Goal: Transaction & Acquisition: Purchase product/service

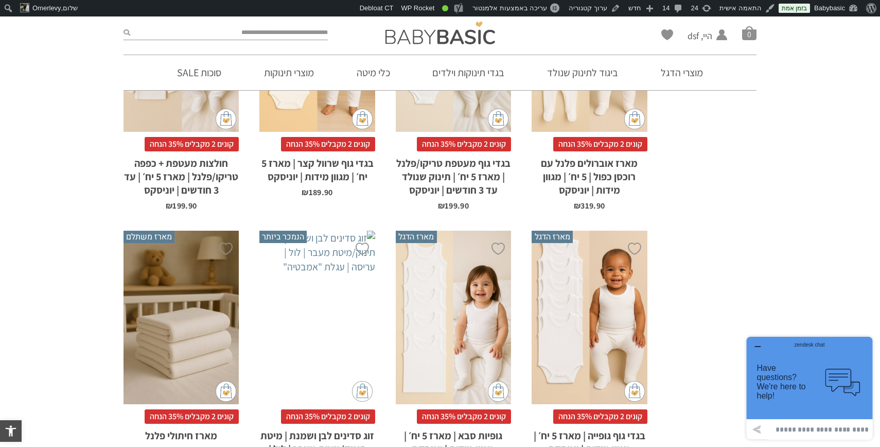
scroll to position [544, 0]
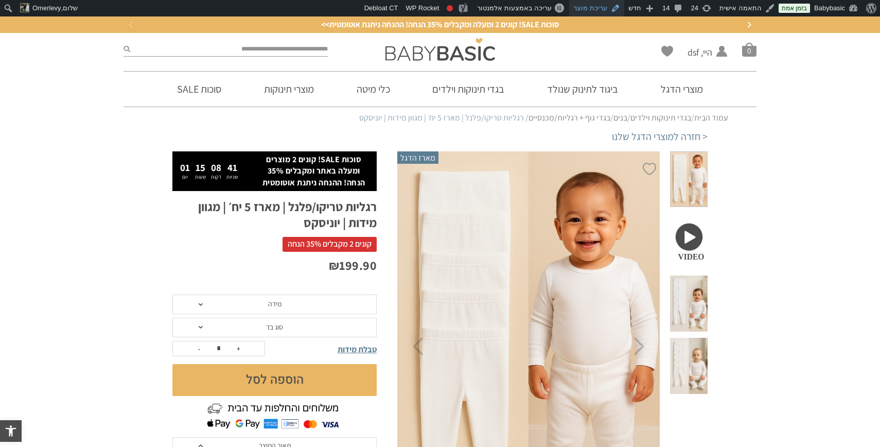
click at [608, 6] on link "עריכת מוצר" at bounding box center [596, 8] width 55 height 16
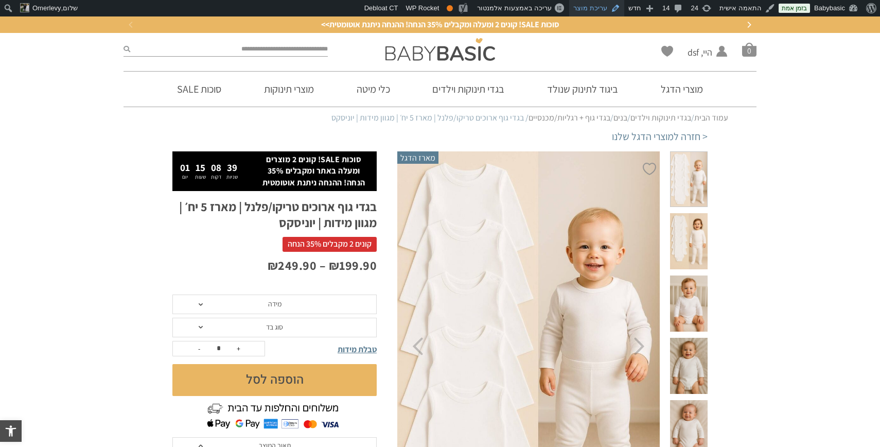
click at [603, 11] on link "עריכת מוצר" at bounding box center [596, 8] width 55 height 16
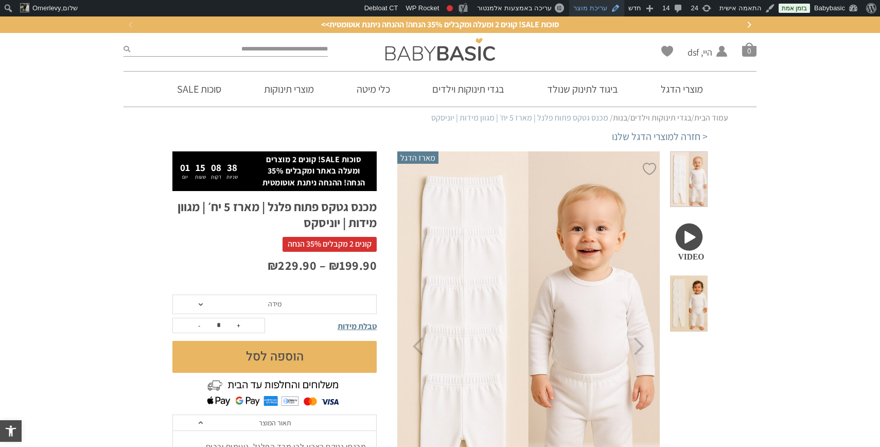
click at [600, 7] on link "עריכת מוצר" at bounding box center [596, 8] width 55 height 16
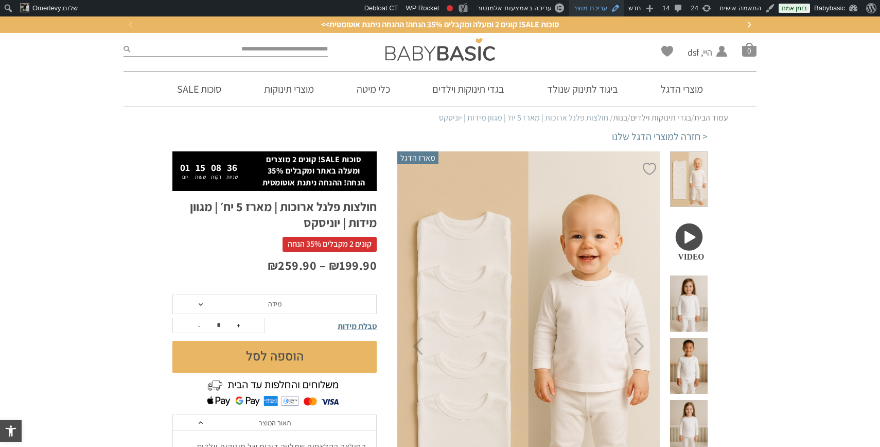
click at [611, 9] on link "עריכת מוצר" at bounding box center [596, 8] width 55 height 16
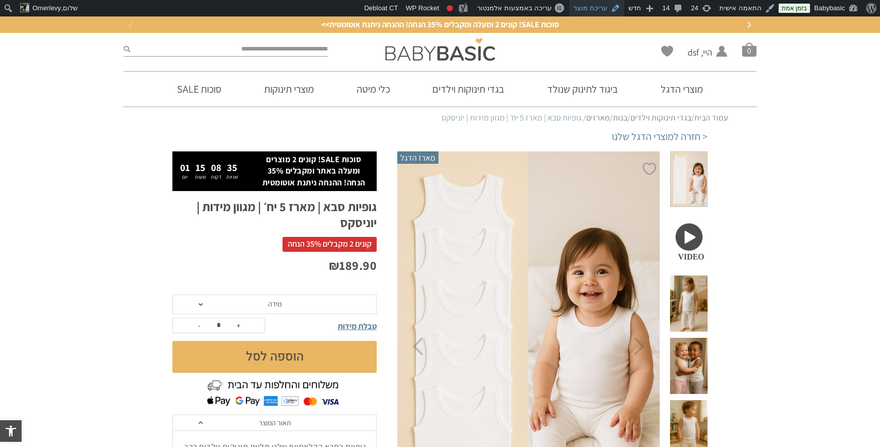
click at [596, 7] on link "עריכת מוצר" at bounding box center [596, 8] width 55 height 16
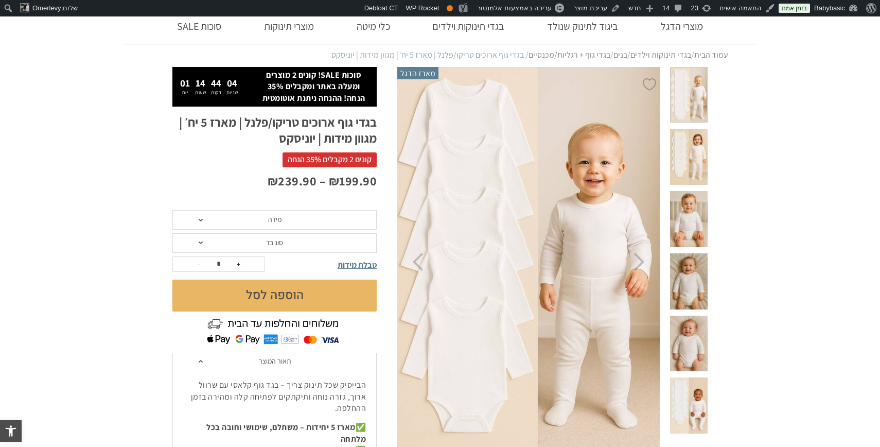
scroll to position [84, 0]
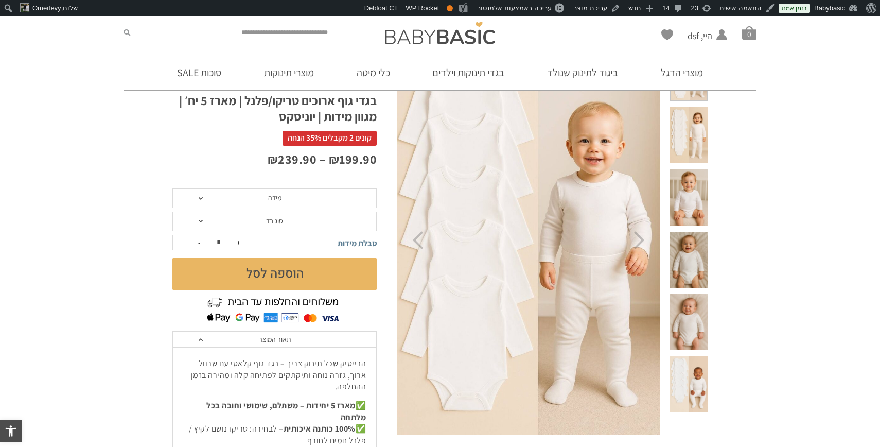
click at [305, 197] on span "מידה" at bounding box center [274, 198] width 204 height 20
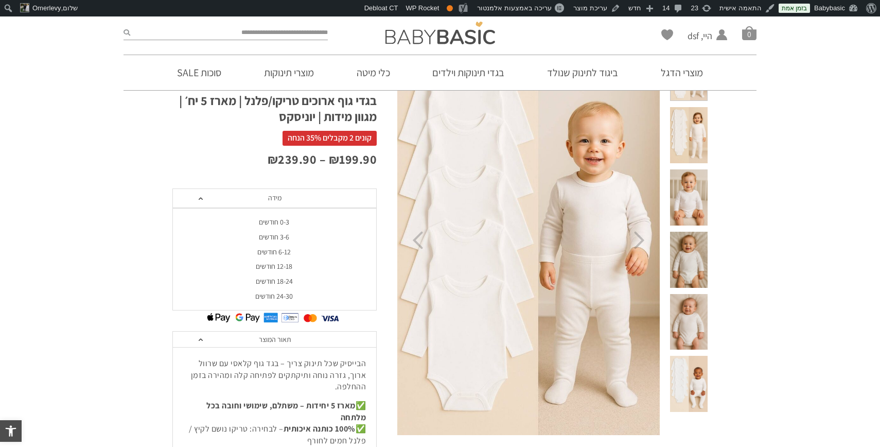
click at [284, 222] on div "0-3 חודשים" at bounding box center [274, 222] width 204 height 9
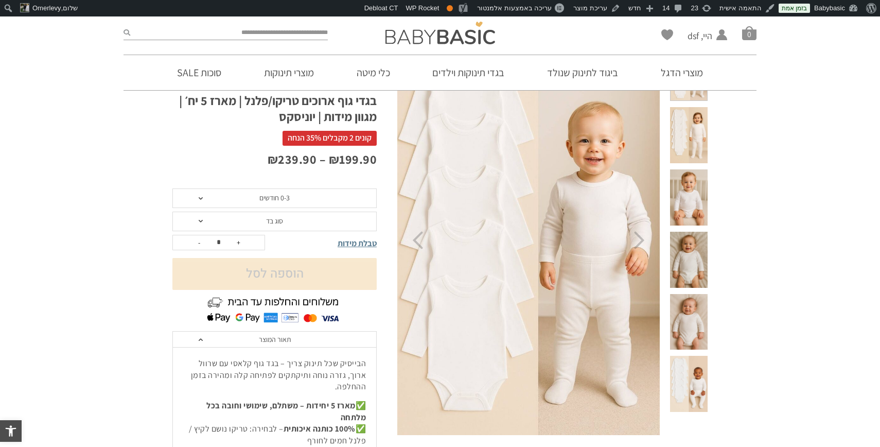
click at [284, 222] on span "סוג בד" at bounding box center [274, 221] width 204 height 20
click at [278, 242] on div "טריקו (עונת מעבר/קיץ)" at bounding box center [274, 245] width 204 height 9
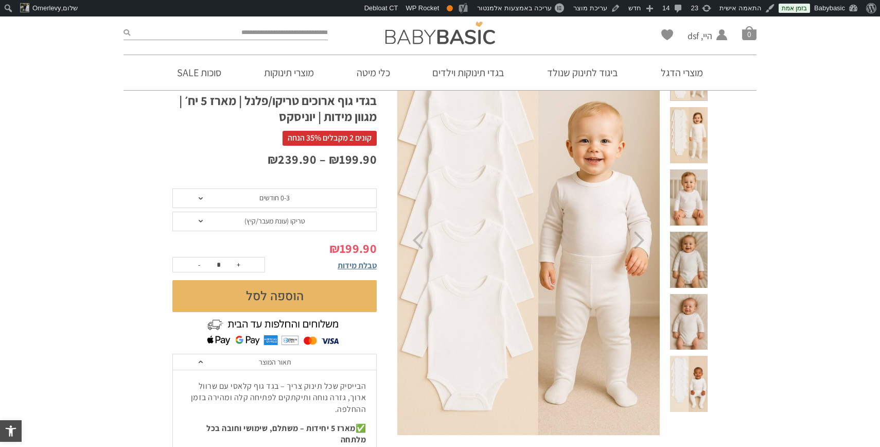
click at [288, 202] on span "0-3 חודשים" at bounding box center [274, 197] width 30 height 9
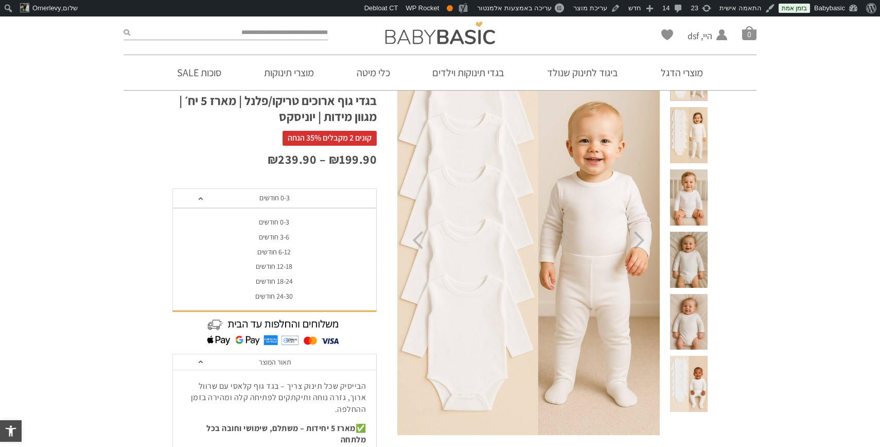
click at [282, 239] on div "3-6 חודשים" at bounding box center [274, 237] width 204 height 9
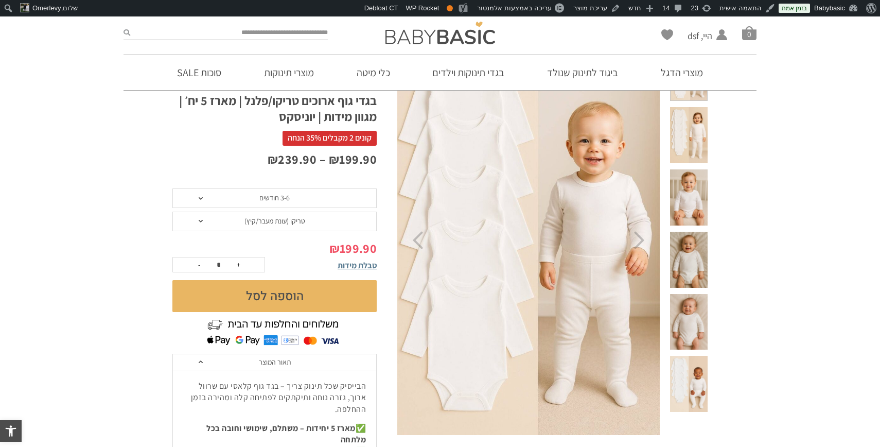
click at [289, 199] on span "3-6 חודשים" at bounding box center [274, 197] width 30 height 9
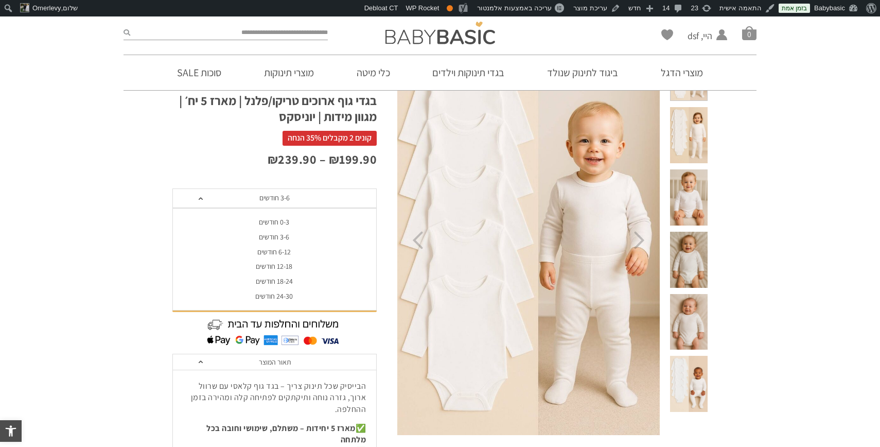
scroll to position [0, 0]
click at [279, 252] on div "6-12 חודשים" at bounding box center [274, 251] width 204 height 9
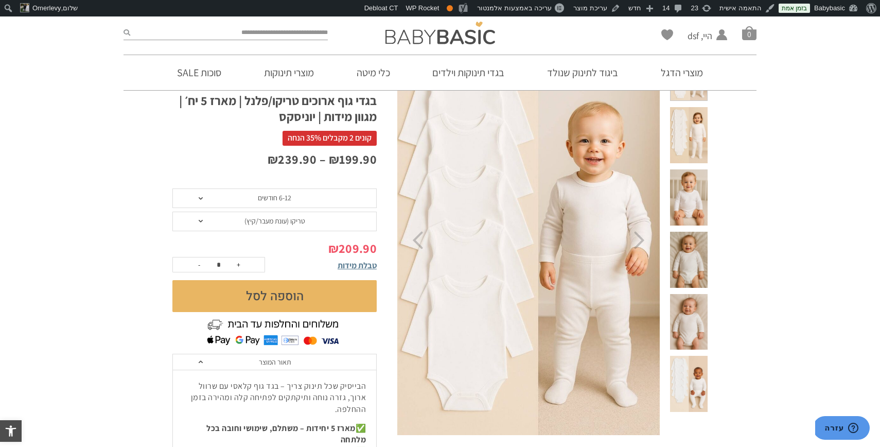
click at [287, 202] on span "6-12 חודשים" at bounding box center [274, 197] width 33 height 9
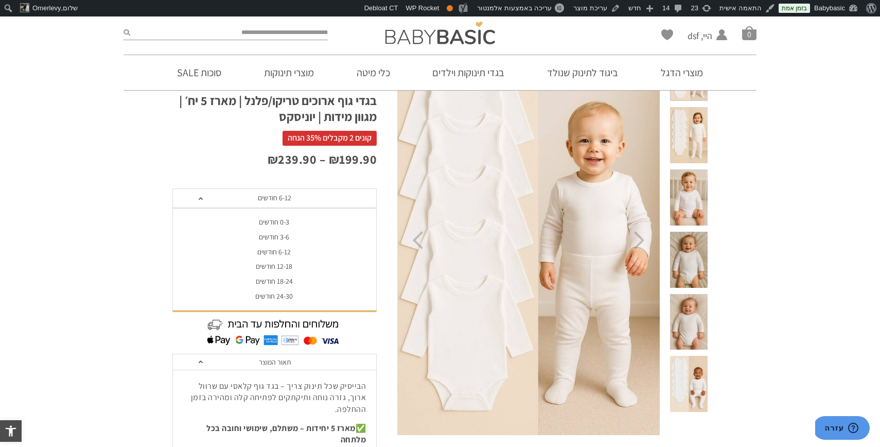
click at [278, 264] on div "12-18 חודשים" at bounding box center [274, 266] width 204 height 9
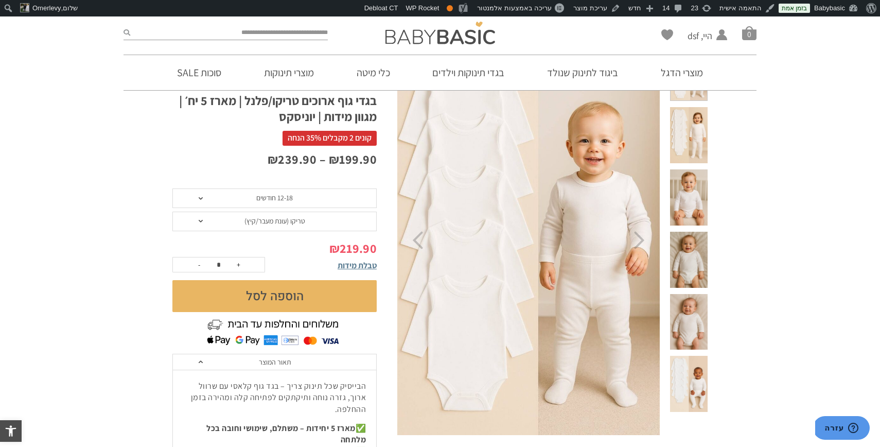
click at [286, 198] on span "12-18 חודשים" at bounding box center [274, 197] width 37 height 9
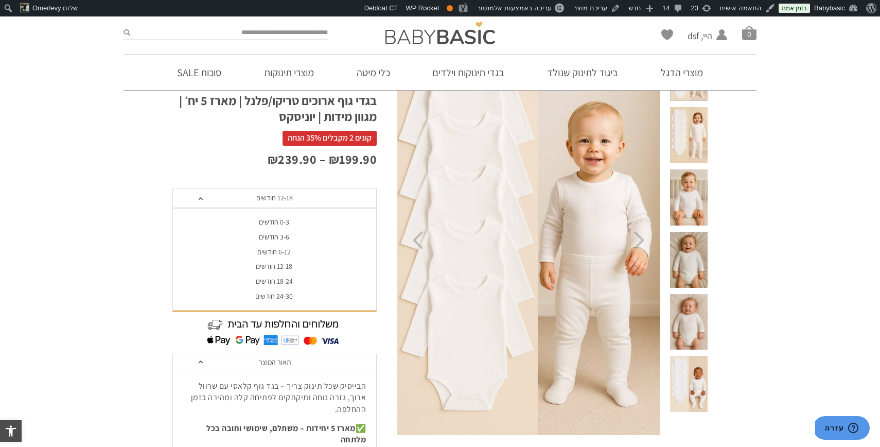
click at [291, 199] on span "12-18 חודשים" at bounding box center [274, 197] width 37 height 9
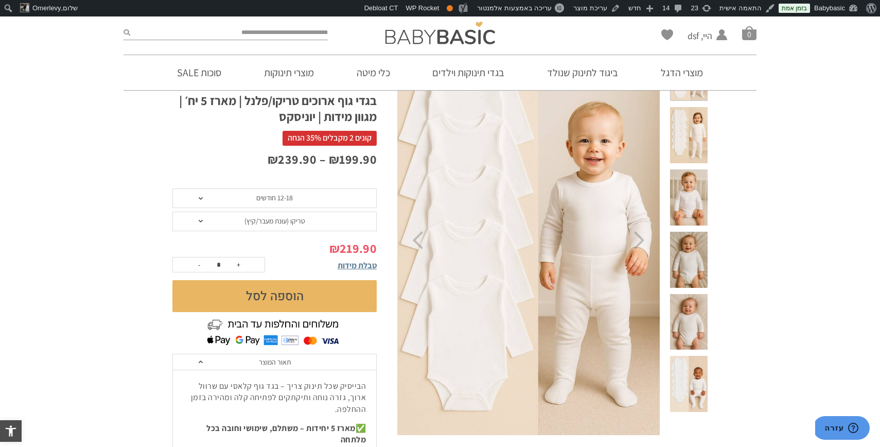
click at [301, 199] on span "12-18 חודשים" at bounding box center [274, 198] width 204 height 20
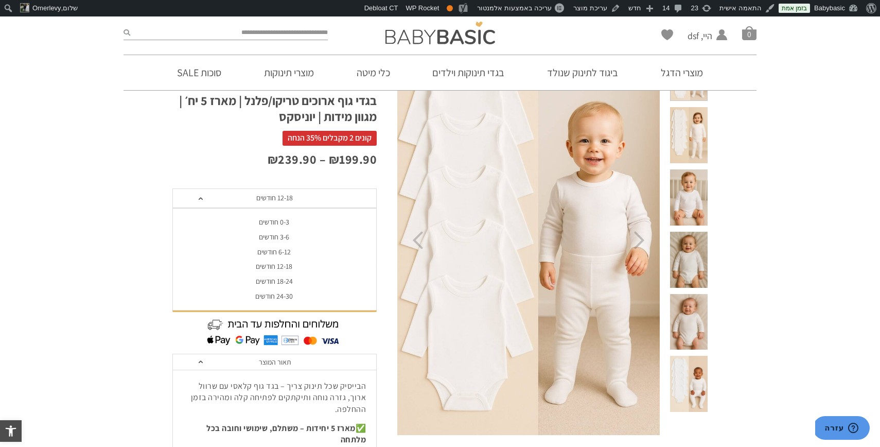
click at [283, 282] on div "18-24 חודשים" at bounding box center [274, 281] width 204 height 9
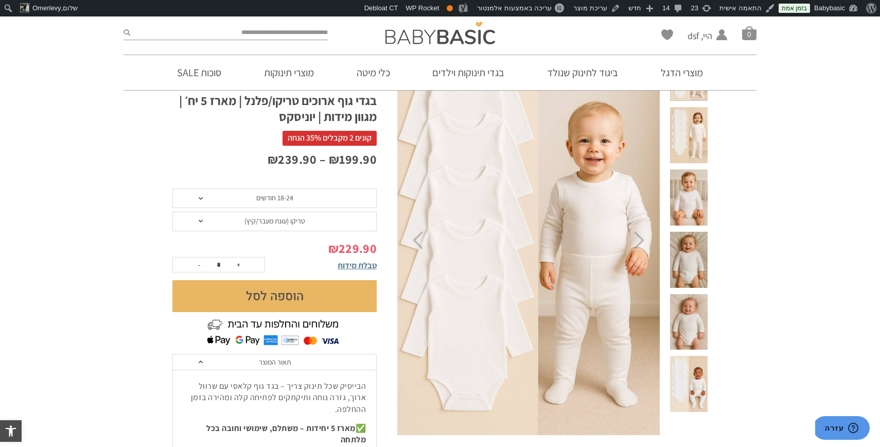
click at [293, 198] on span "18-24 חודשים" at bounding box center [274, 197] width 37 height 9
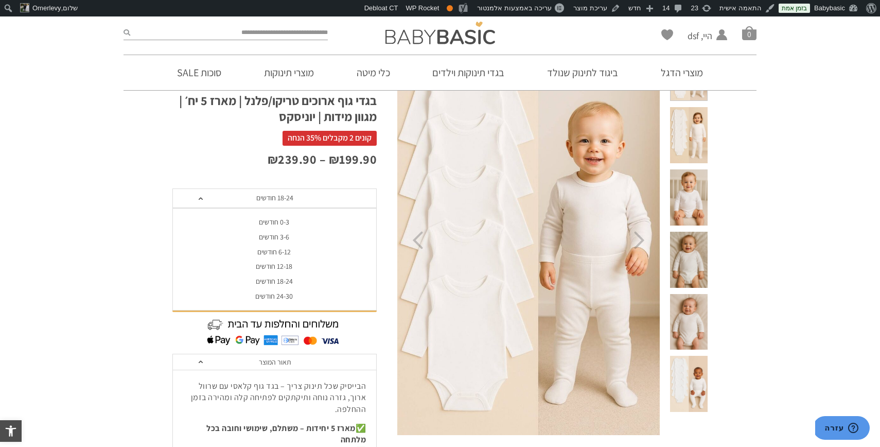
click at [276, 295] on div "24-30 חודשים" at bounding box center [274, 296] width 204 height 9
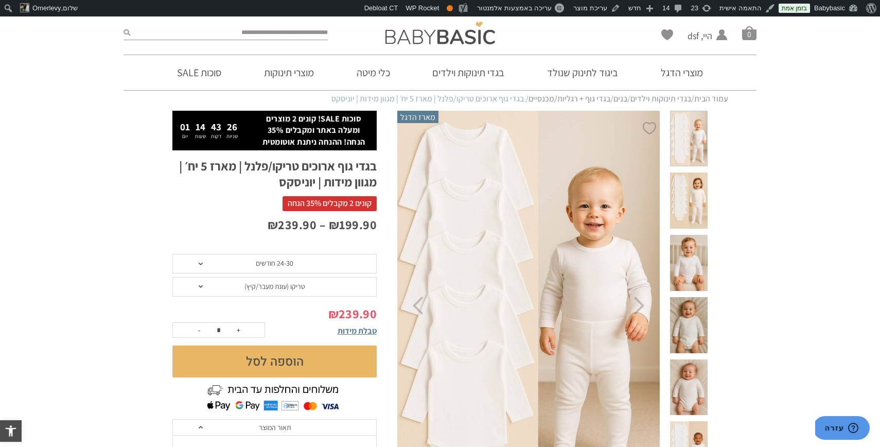
scroll to position [14, 0]
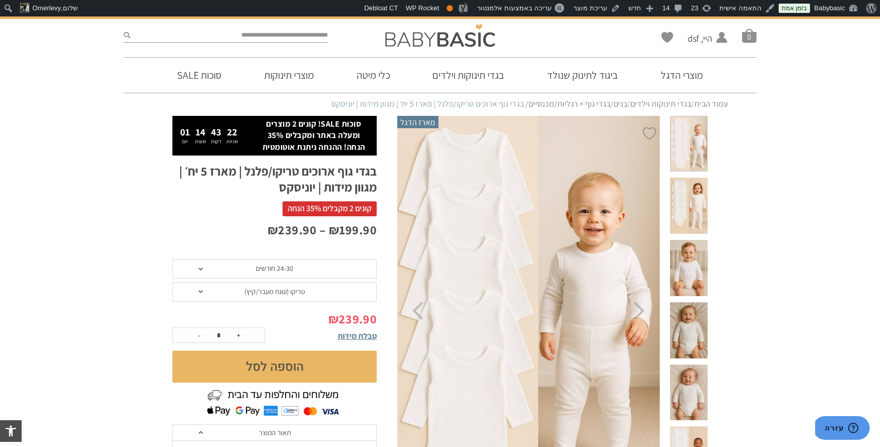
click at [274, 295] on span "טריקו (עונת מעבר/קיץ)" at bounding box center [274, 291] width 61 height 9
click at [275, 328] on div "פלנל (חורף)" at bounding box center [274, 330] width 204 height 9
click at [293, 265] on span "24-30 חודשים" at bounding box center [274, 269] width 204 height 20
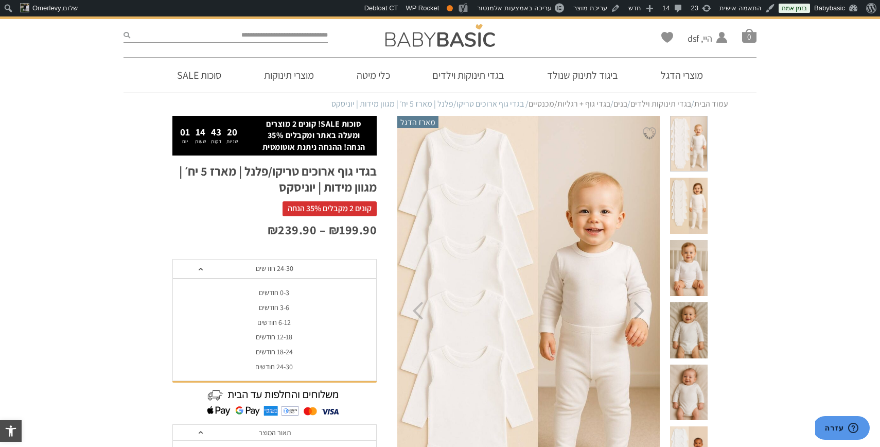
click at [287, 294] on div "0-3 חודשים" at bounding box center [274, 292] width 204 height 9
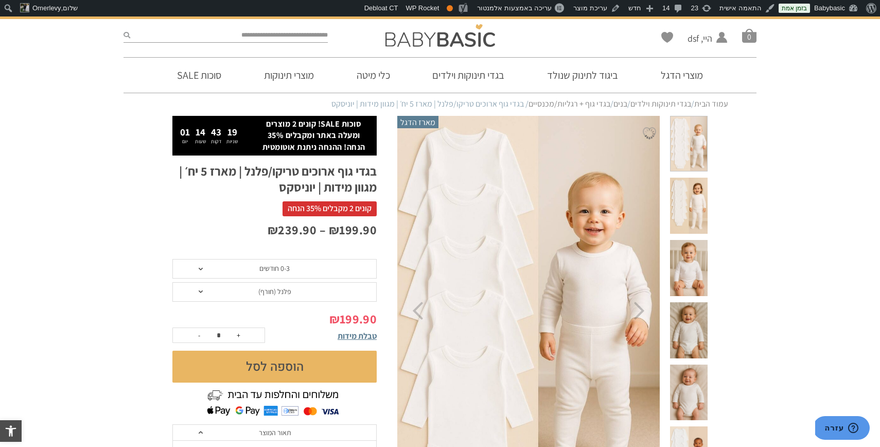
click at [296, 268] on span "0-3 חודשים" at bounding box center [274, 269] width 204 height 20
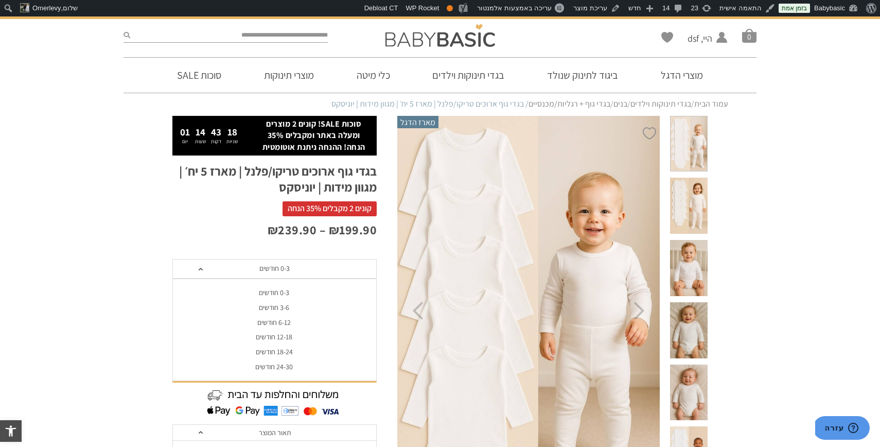
click at [286, 306] on div "3-6 חודשים" at bounding box center [274, 307] width 204 height 9
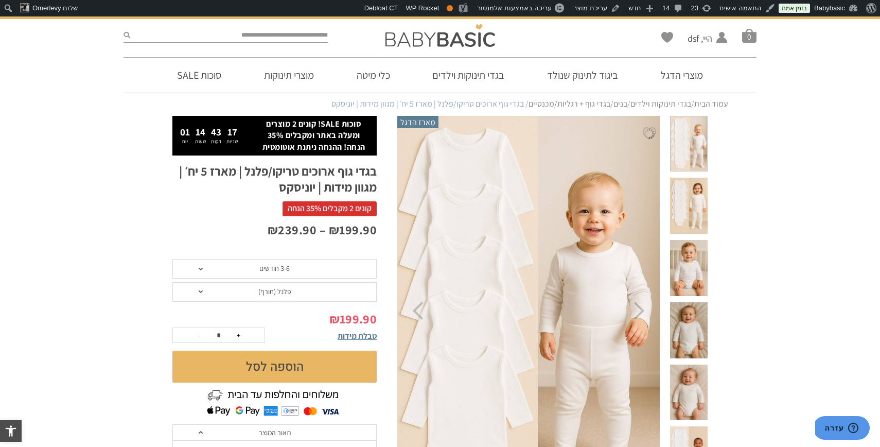
click at [294, 265] on span "3-6 חודשים" at bounding box center [274, 269] width 204 height 20
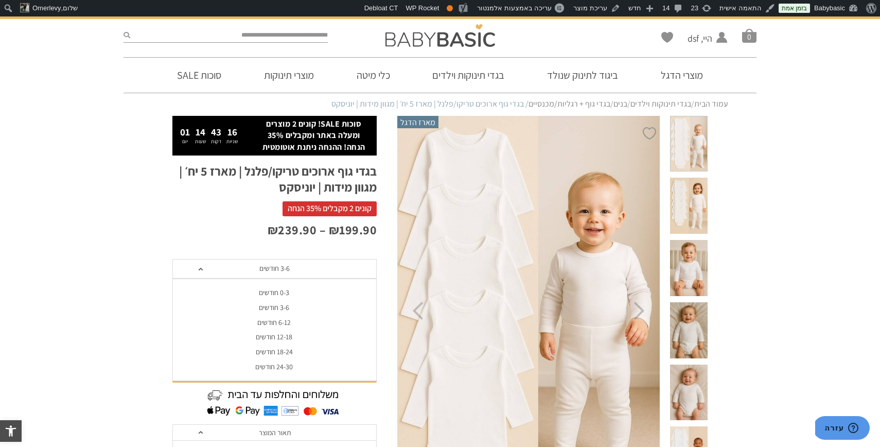
click at [284, 320] on div "6-12 חודשים" at bounding box center [274, 322] width 204 height 9
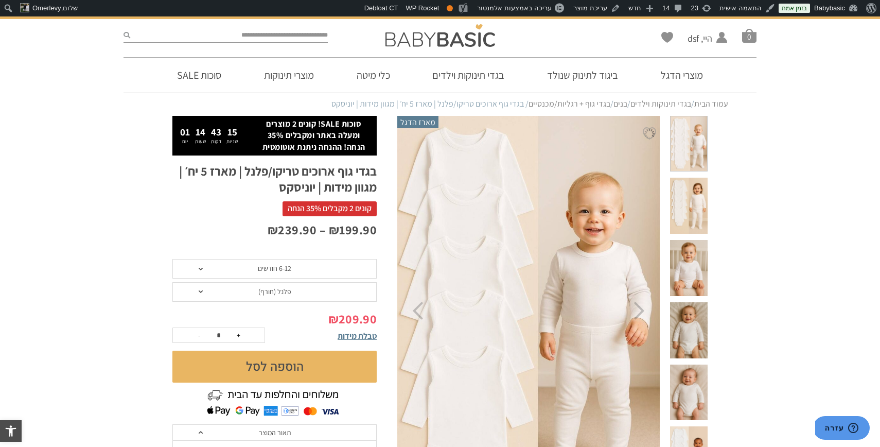
click at [292, 273] on span "6-12 חודשים" at bounding box center [274, 269] width 204 height 20
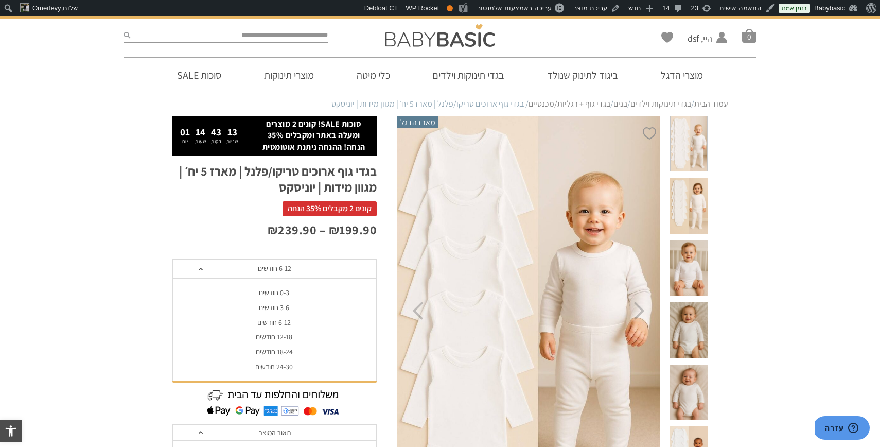
click at [283, 322] on div "6-12 חודשים" at bounding box center [274, 322] width 204 height 9
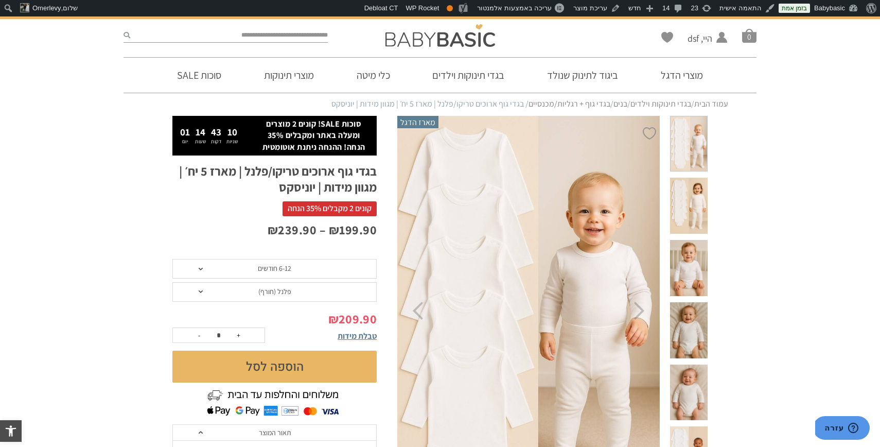
click at [288, 273] on span "6-12 חודשים" at bounding box center [274, 269] width 204 height 20
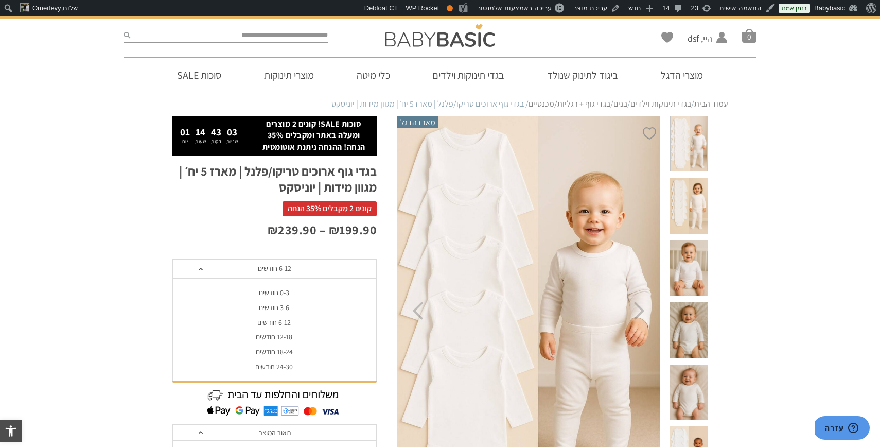
click at [266, 322] on div "6-12 חודשים" at bounding box center [274, 322] width 204 height 9
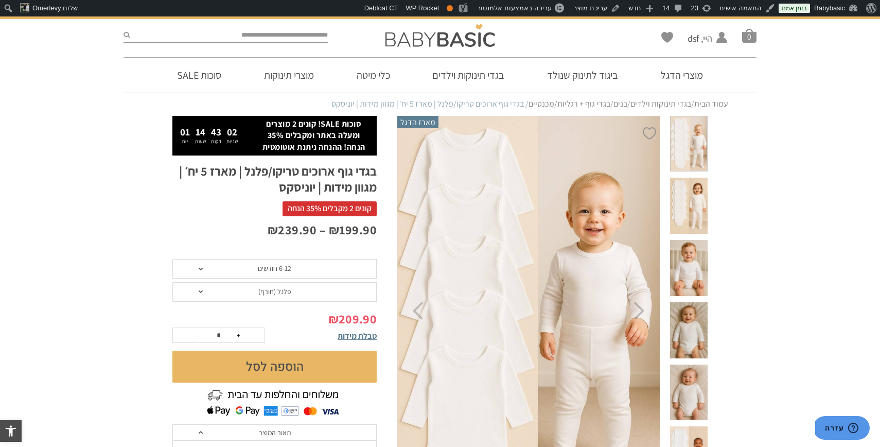
click at [286, 267] on span "6-12 חודשים" at bounding box center [274, 267] width 33 height 9
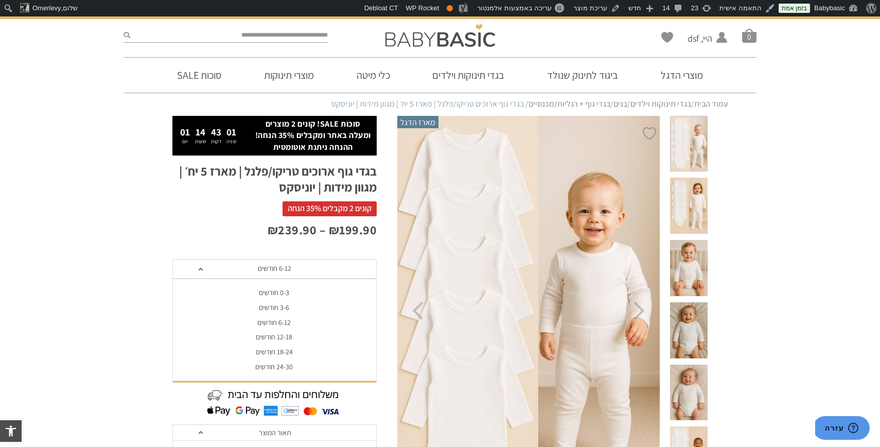
click at [283, 340] on div "12-18 חודשים" at bounding box center [274, 336] width 204 height 9
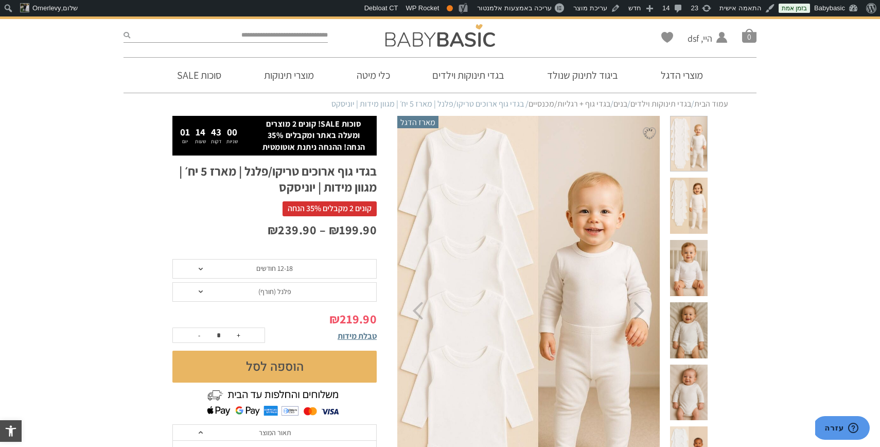
click at [287, 270] on span "12-18 חודשים" at bounding box center [274, 267] width 37 height 9
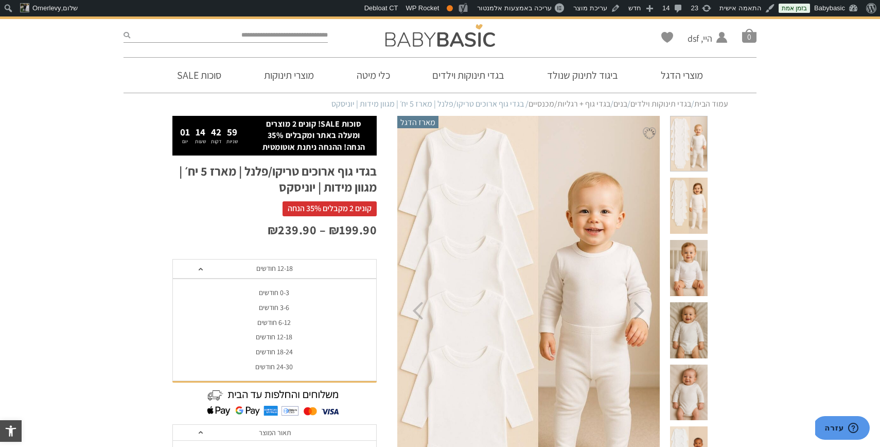
click at [281, 350] on div "18-24 חודשים" at bounding box center [274, 351] width 204 height 9
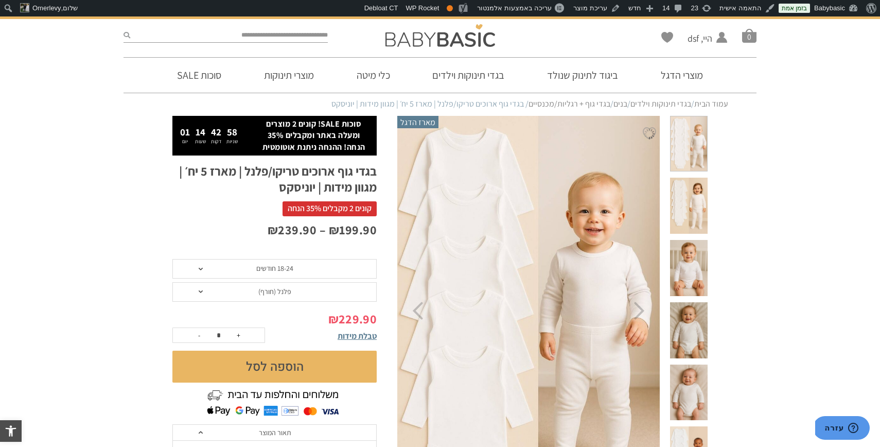
click at [286, 263] on span "18-24 חודשים" at bounding box center [274, 269] width 204 height 20
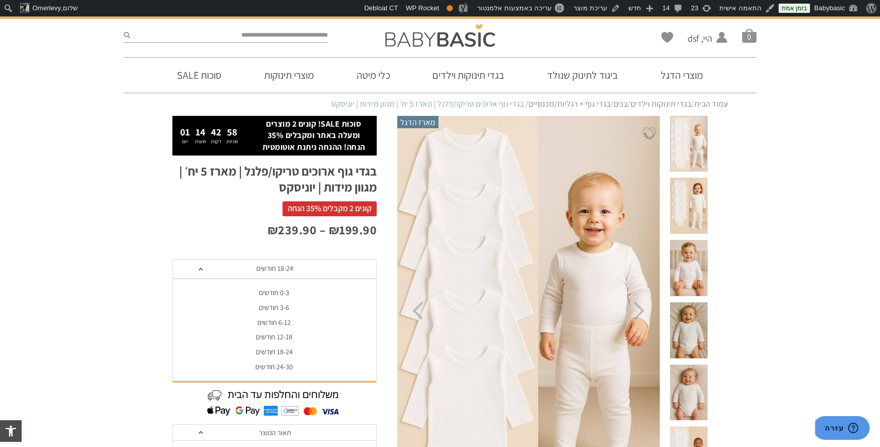
click at [281, 363] on div "24-30 חודשים" at bounding box center [274, 366] width 204 height 9
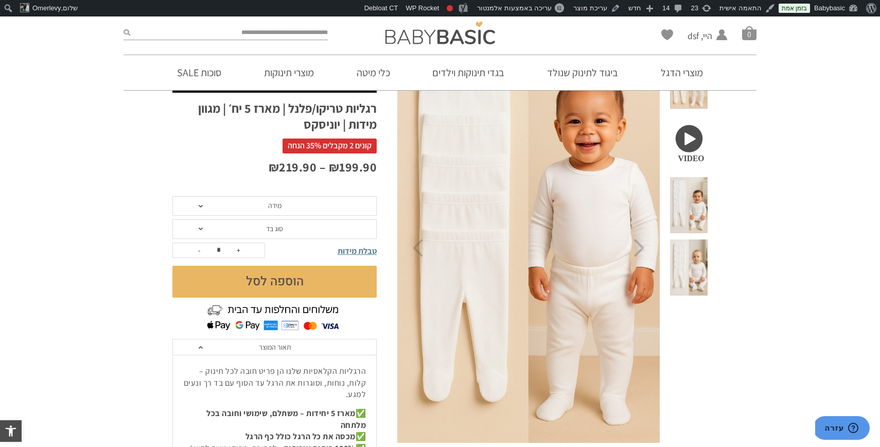
click at [277, 205] on span "מידה" at bounding box center [274, 205] width 13 height 9
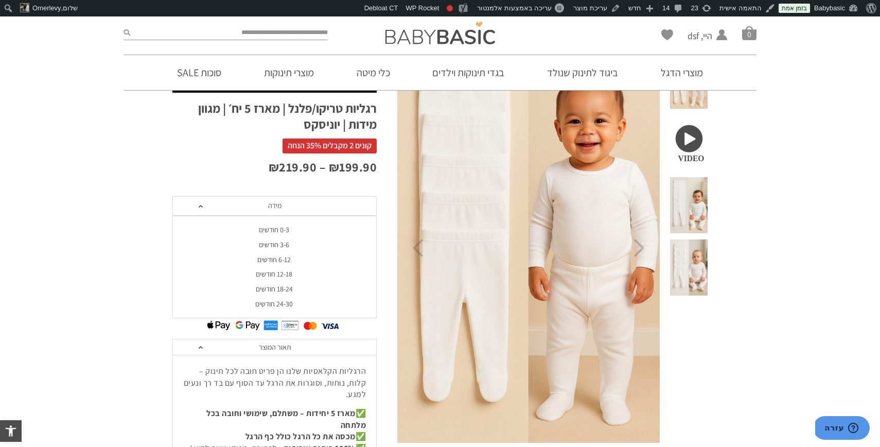
click at [278, 227] on div "0-3 חודשים" at bounding box center [274, 229] width 204 height 9
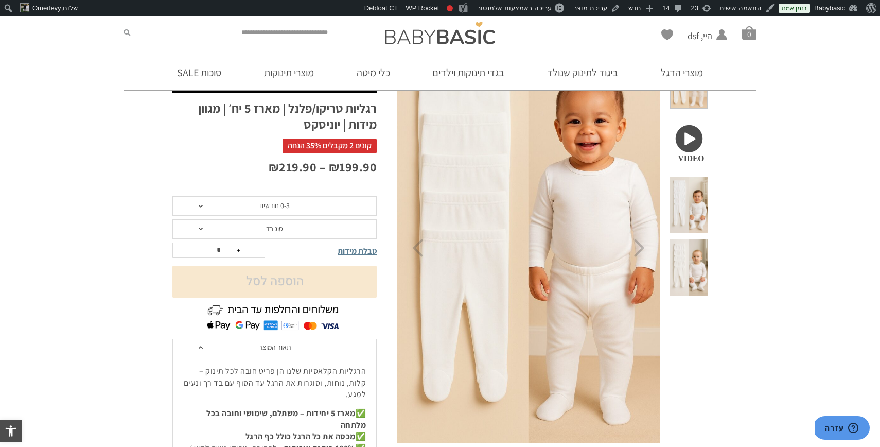
click at [276, 231] on span "סוג בד" at bounding box center [274, 228] width 17 height 9
click at [272, 263] on div "פלנל (חורף)" at bounding box center [274, 267] width 204 height 9
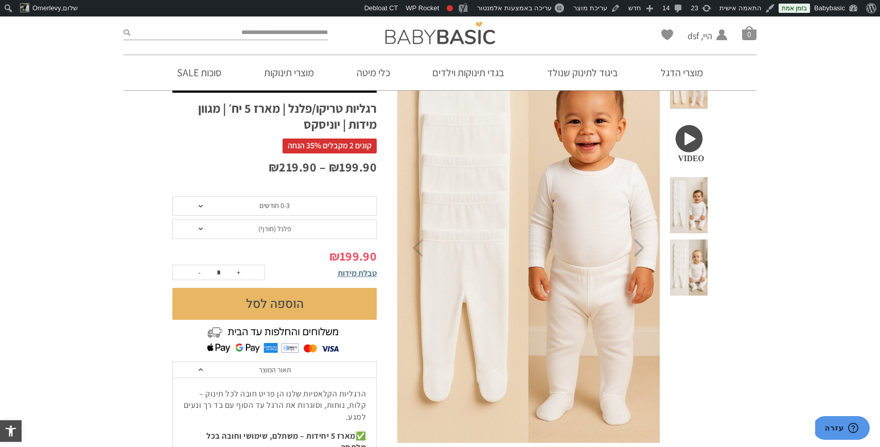
click at [290, 208] on span "0-3 חודשים" at bounding box center [274, 206] width 204 height 20
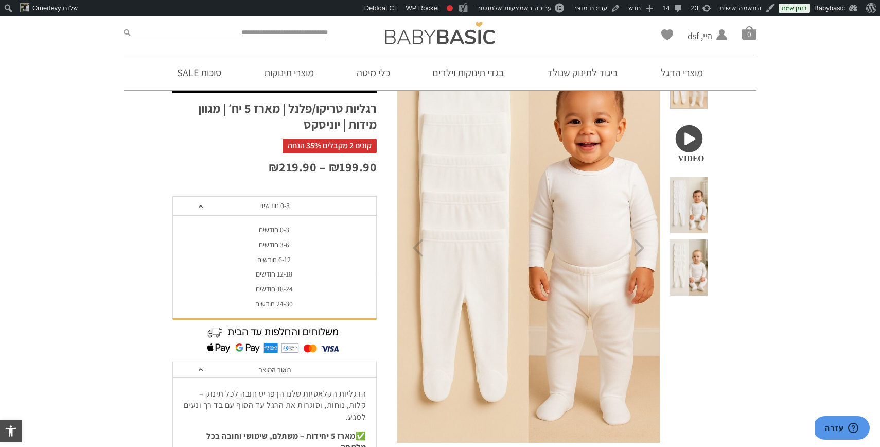
click at [284, 239] on li "3-6 חודשים" at bounding box center [274, 244] width 204 height 15
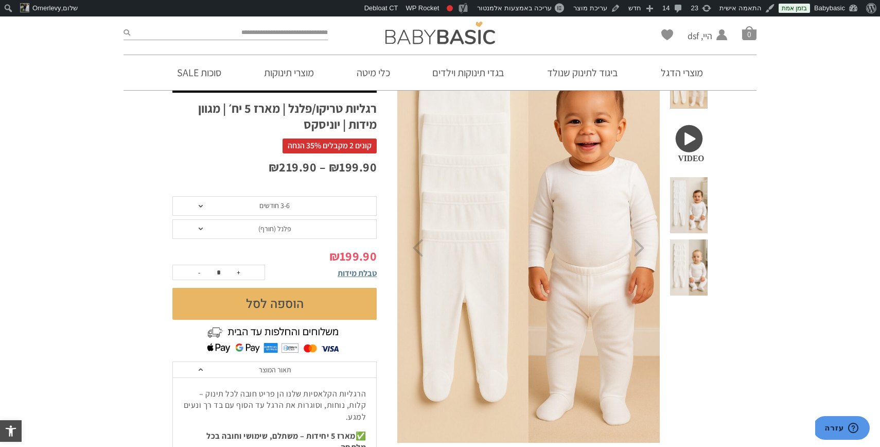
click at [291, 205] on span "3-6 חודשים" at bounding box center [274, 206] width 204 height 20
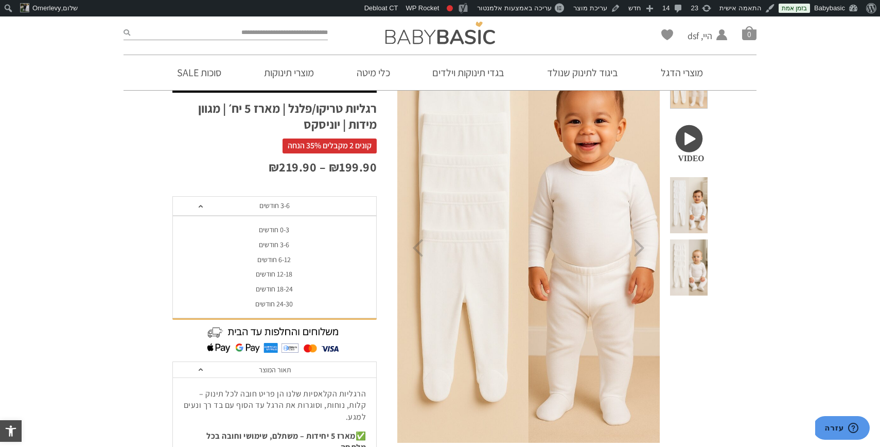
click at [282, 259] on div "6-12 חודשים" at bounding box center [274, 259] width 204 height 9
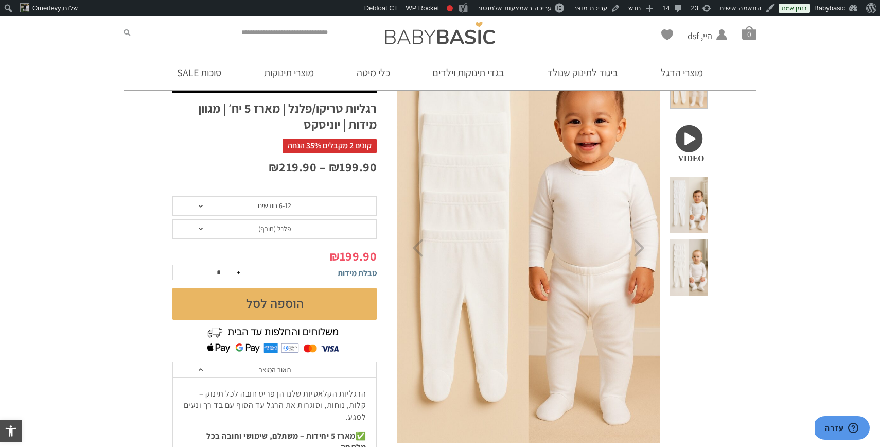
click at [295, 203] on span "6-12 חודשים" at bounding box center [274, 206] width 204 height 20
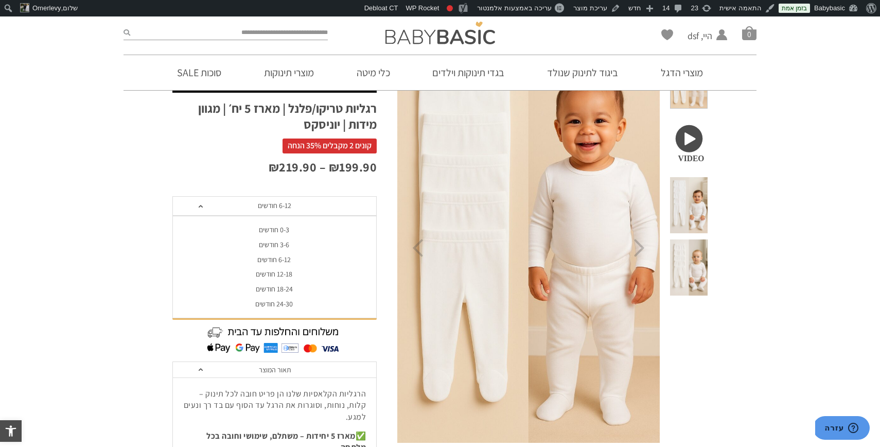
click at [288, 275] on div "12-18 חודשים" at bounding box center [274, 274] width 204 height 9
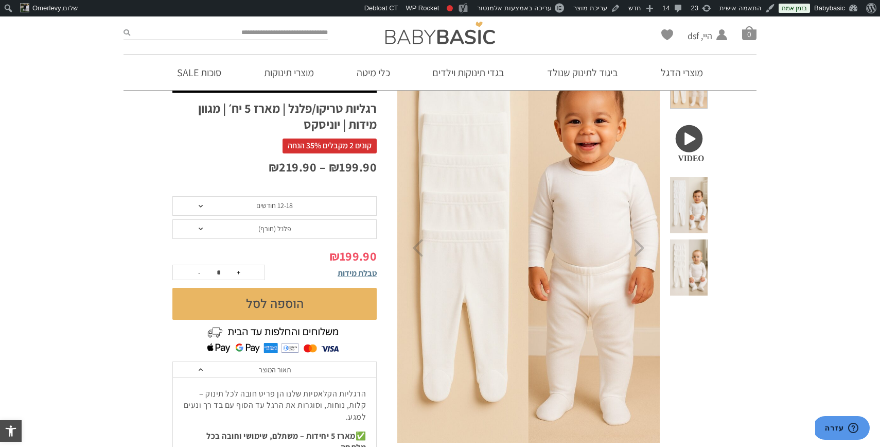
click at [298, 205] on span "12-18 חודשים" at bounding box center [274, 206] width 204 height 20
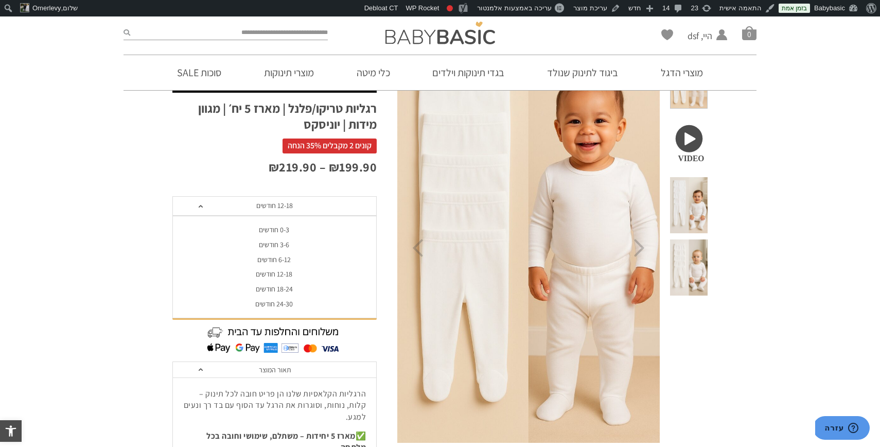
click at [285, 287] on div "18-24 חודשים" at bounding box center [274, 288] width 204 height 9
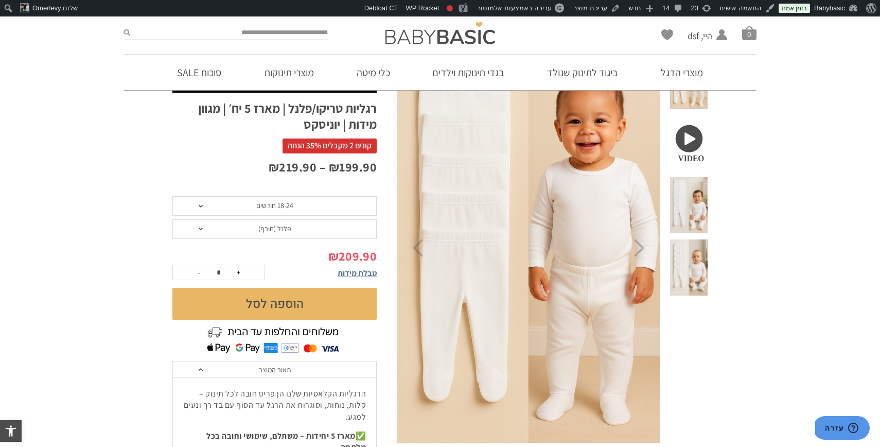
click at [293, 201] on span "18-24 חודשים" at bounding box center [274, 205] width 37 height 9
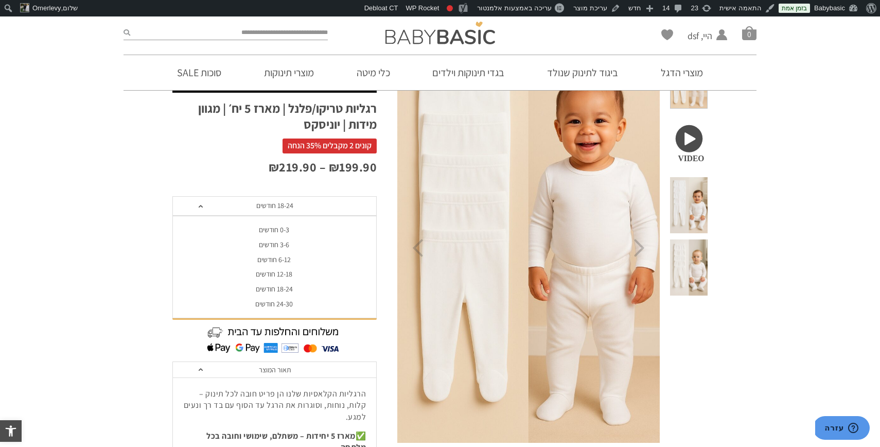
click at [284, 303] on div "24-30 חודשים" at bounding box center [274, 303] width 204 height 9
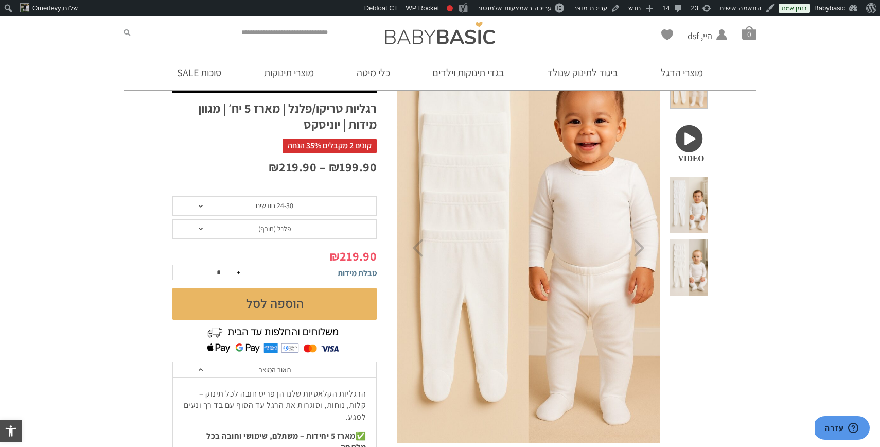
scroll to position [72, 0]
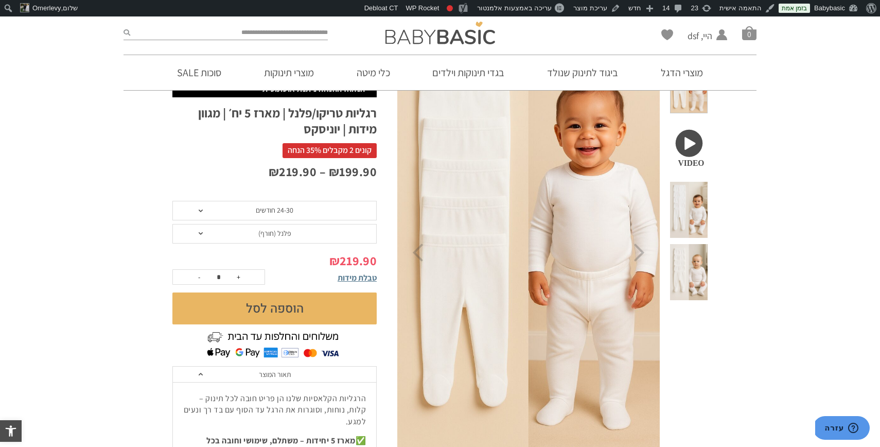
click at [693, 206] on span at bounding box center [689, 210] width 38 height 56
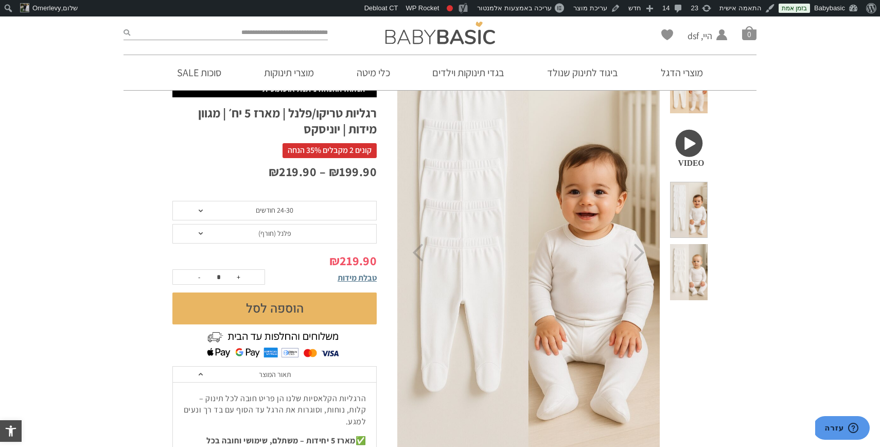
click at [699, 269] on span at bounding box center [689, 272] width 38 height 56
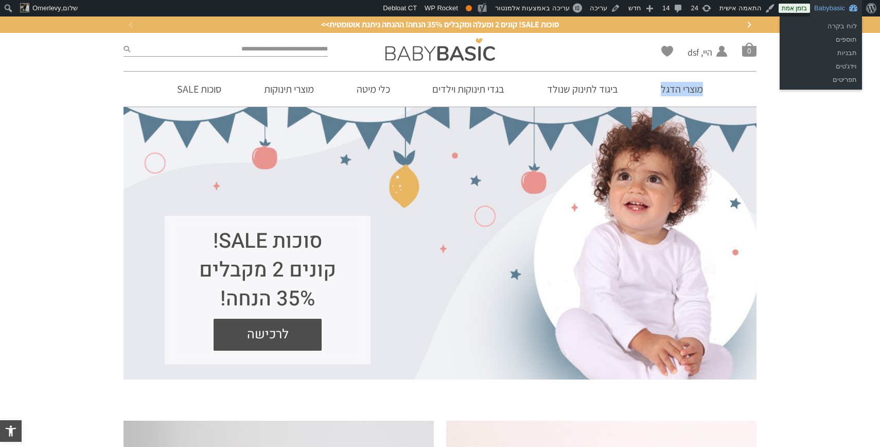
click at [831, 6] on link "Babybasic" at bounding box center [836, 8] width 52 height 16
